Goal: Information Seeking & Learning: Learn about a topic

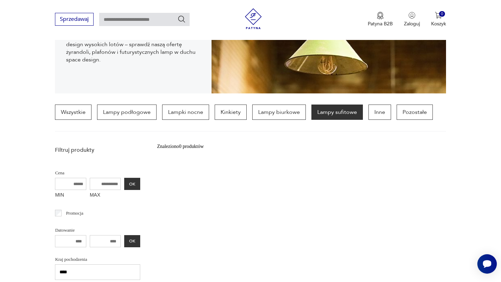
scroll to position [119, 0]
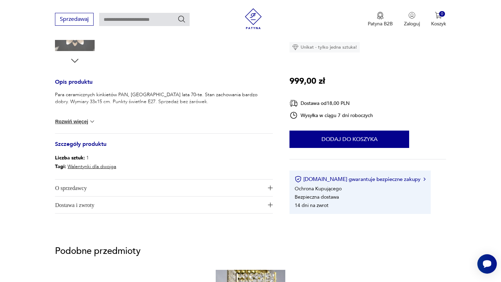
scroll to position [257, 0]
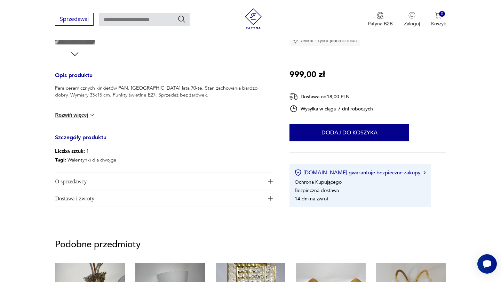
click at [83, 182] on span "O sprzedawcy" at bounding box center [159, 181] width 208 height 17
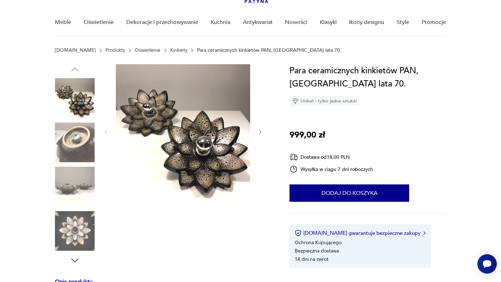
scroll to position [51, 0]
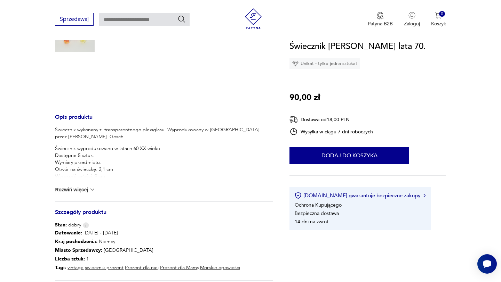
scroll to position [197, 0]
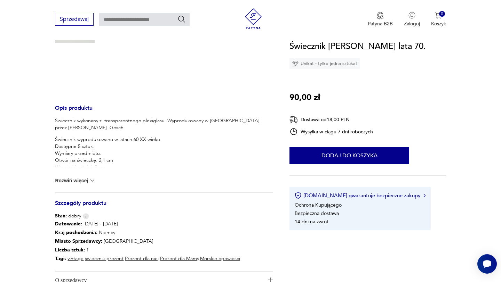
click at [84, 180] on button "Rozwiń więcej" at bounding box center [75, 180] width 40 height 7
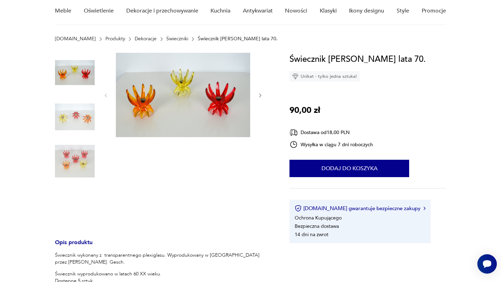
scroll to position [55, 0]
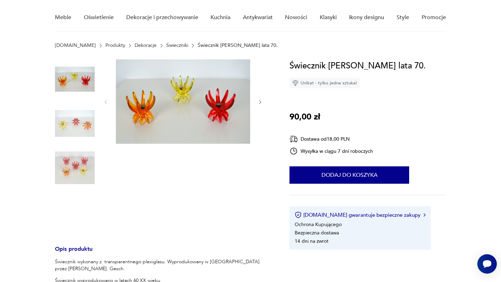
click at [86, 170] on img at bounding box center [75, 168] width 40 height 40
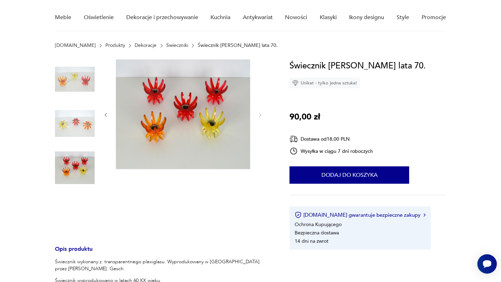
click at [77, 87] on img at bounding box center [75, 79] width 40 height 40
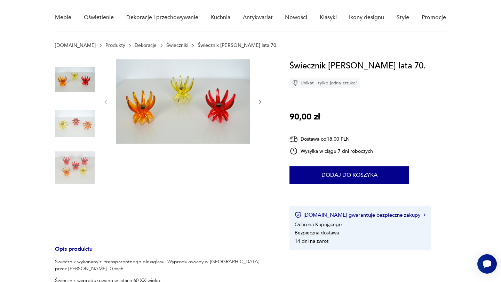
click at [81, 164] on img at bounding box center [75, 168] width 40 height 40
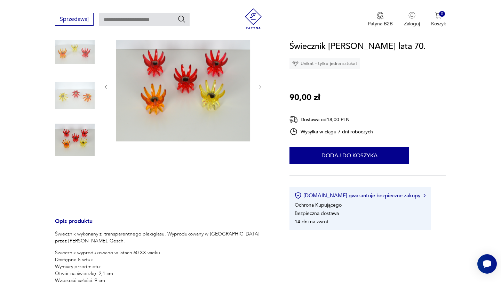
scroll to position [83, 0]
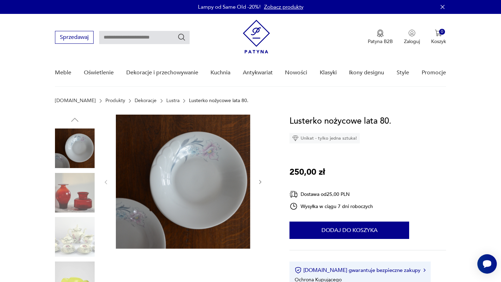
click at [65, 183] on img at bounding box center [75, 193] width 40 height 40
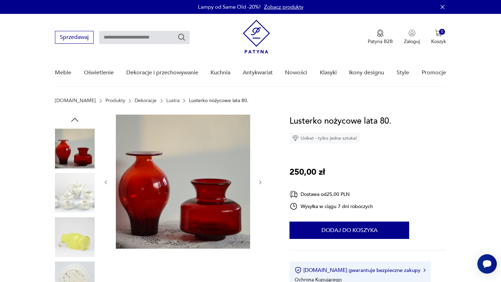
click at [68, 202] on img at bounding box center [75, 193] width 40 height 40
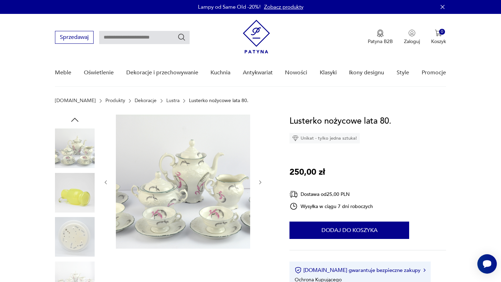
click at [72, 186] on img at bounding box center [75, 193] width 40 height 40
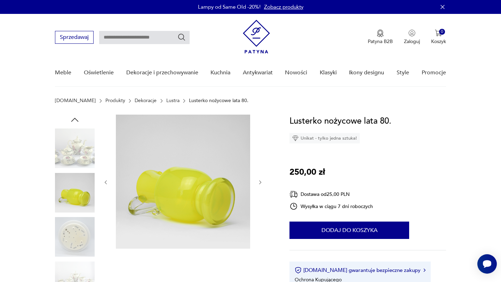
click at [74, 224] on img at bounding box center [75, 237] width 40 height 40
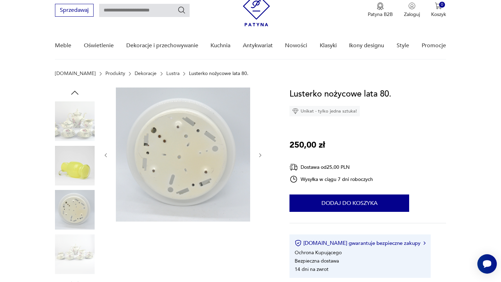
scroll to position [28, 0]
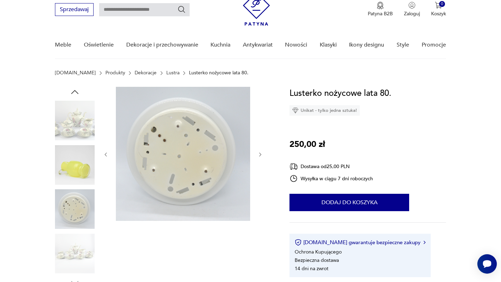
click at [71, 253] on img at bounding box center [75, 254] width 40 height 40
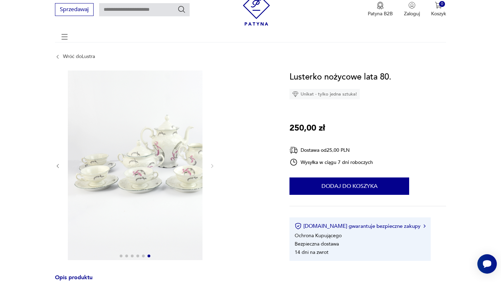
scroll to position [0, 0]
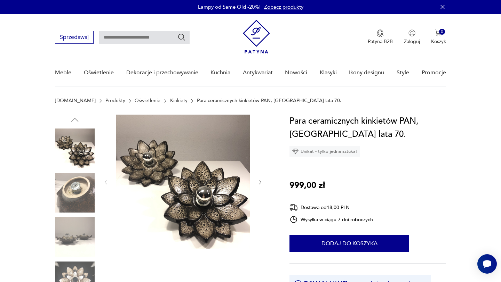
click at [149, 37] on input "text" at bounding box center [144, 37] width 90 height 13
type input "**********"
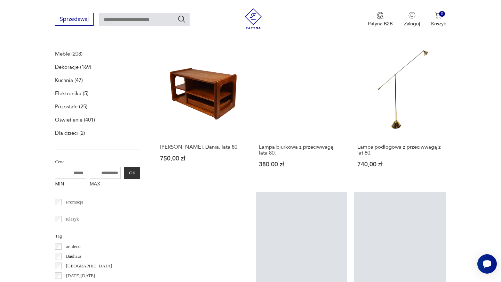
scroll to position [230, 0]
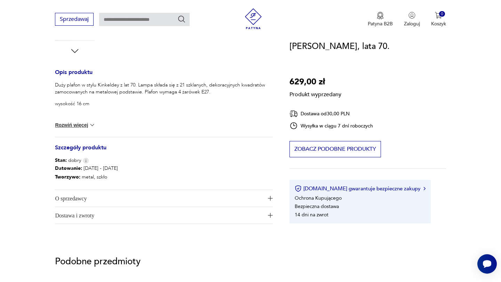
scroll to position [273, 0]
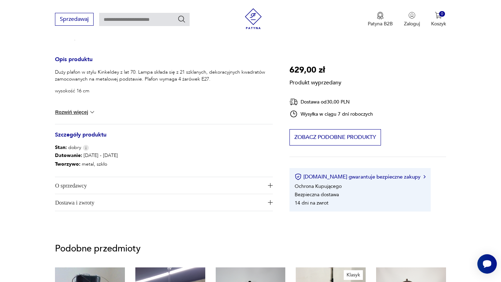
click at [92, 186] on span "O sprzedawcy" at bounding box center [159, 185] width 208 height 17
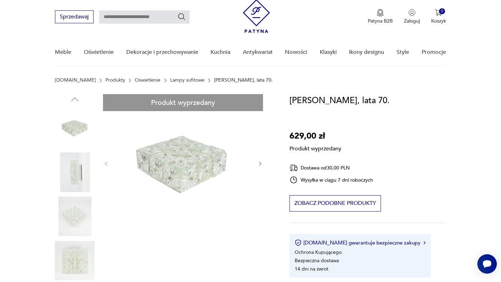
scroll to position [0, 0]
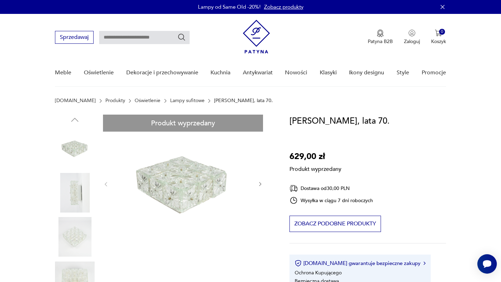
click at [170, 101] on link "Lampy sufitowe" at bounding box center [187, 101] width 34 height 6
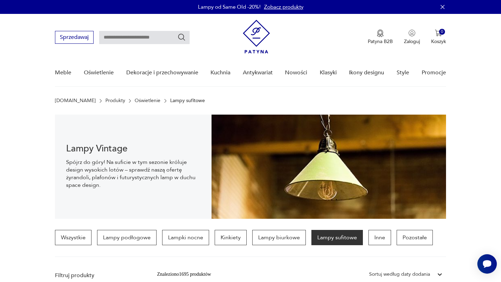
click at [131, 39] on input "text" at bounding box center [144, 37] width 90 height 13
type input "*********"
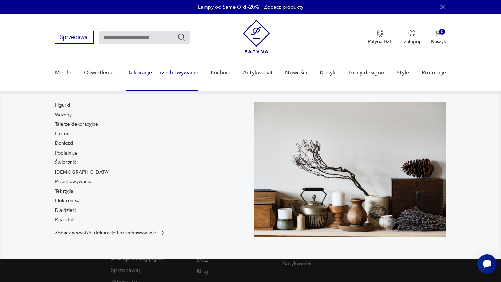
type input "*********"
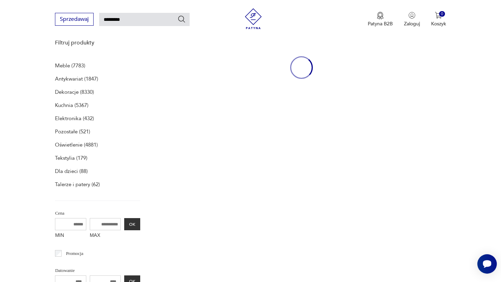
scroll to position [95, 0]
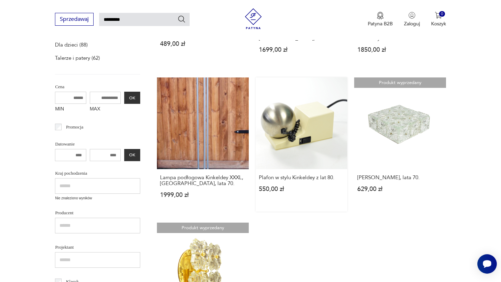
click at [298, 127] on link "Plafon w stylu Kinkeldey z lat 80. 550,00 zł" at bounding box center [301, 145] width 91 height 134
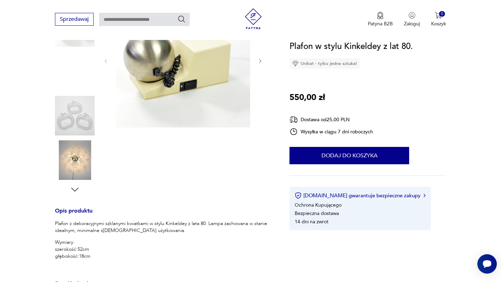
scroll to position [121, 0]
